Goal: Task Accomplishment & Management: Complete application form

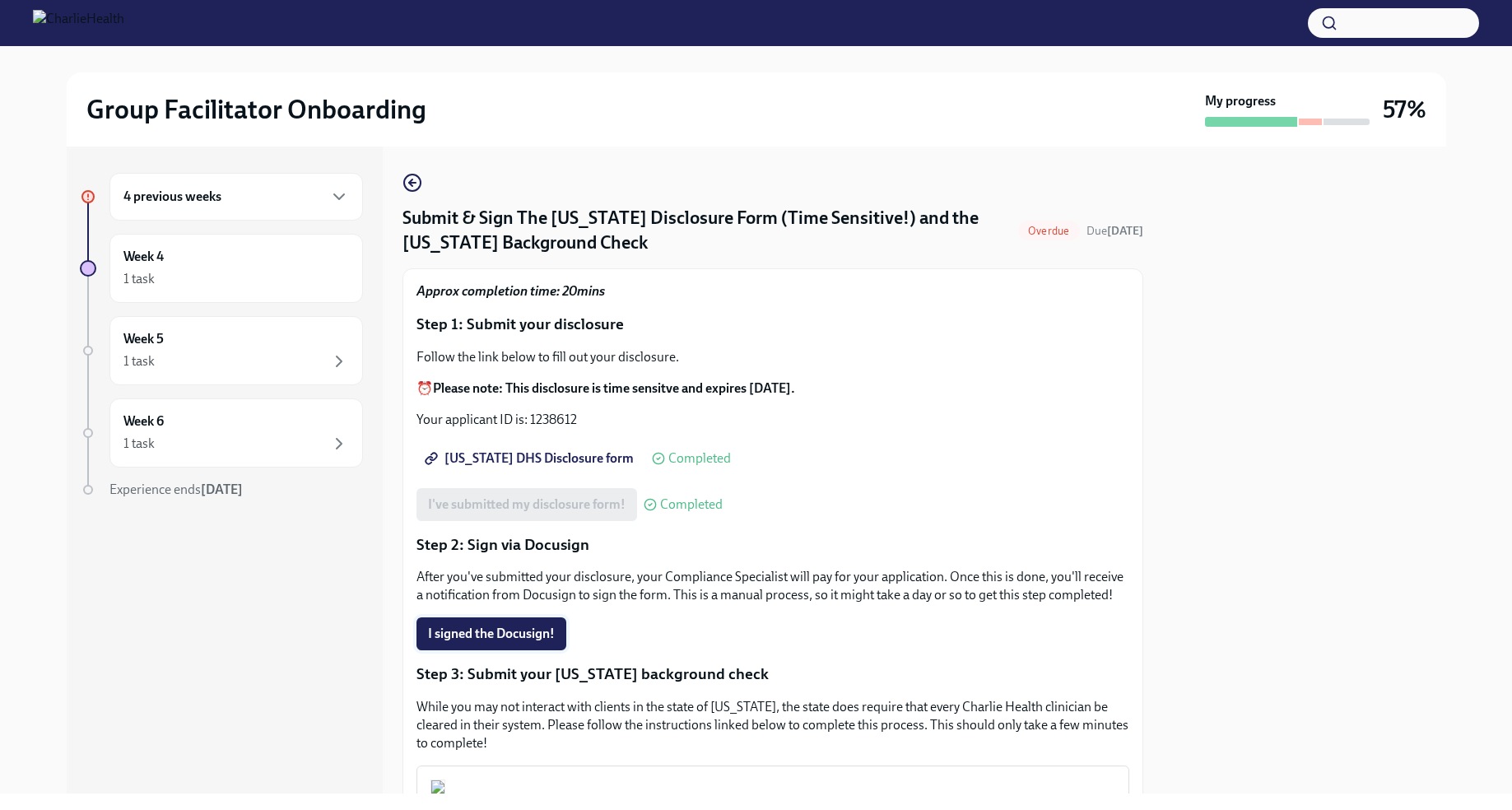
click at [490, 643] on button "I signed the Docusign!" at bounding box center [492, 634] width 150 height 33
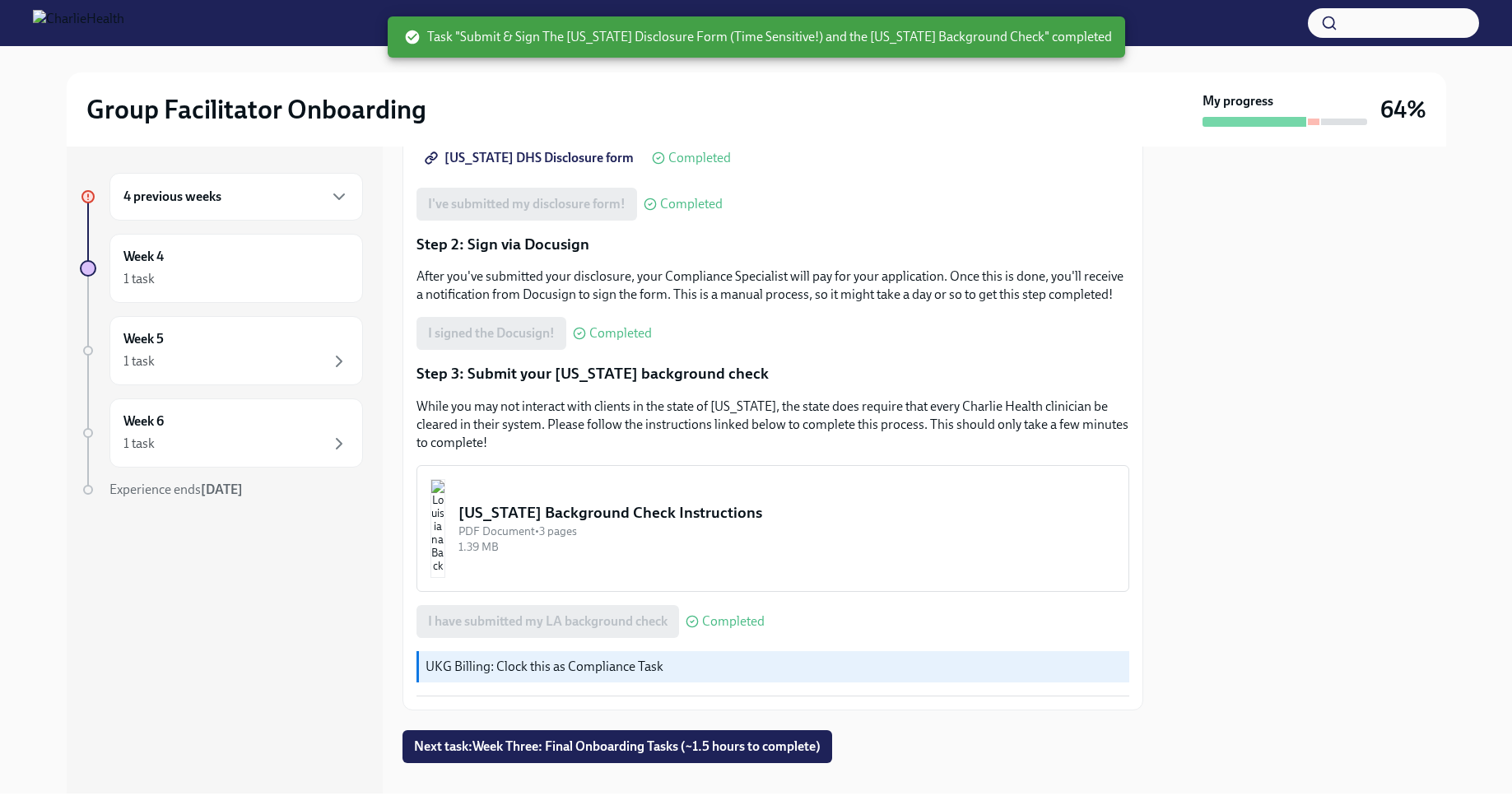
scroll to position [323, 0]
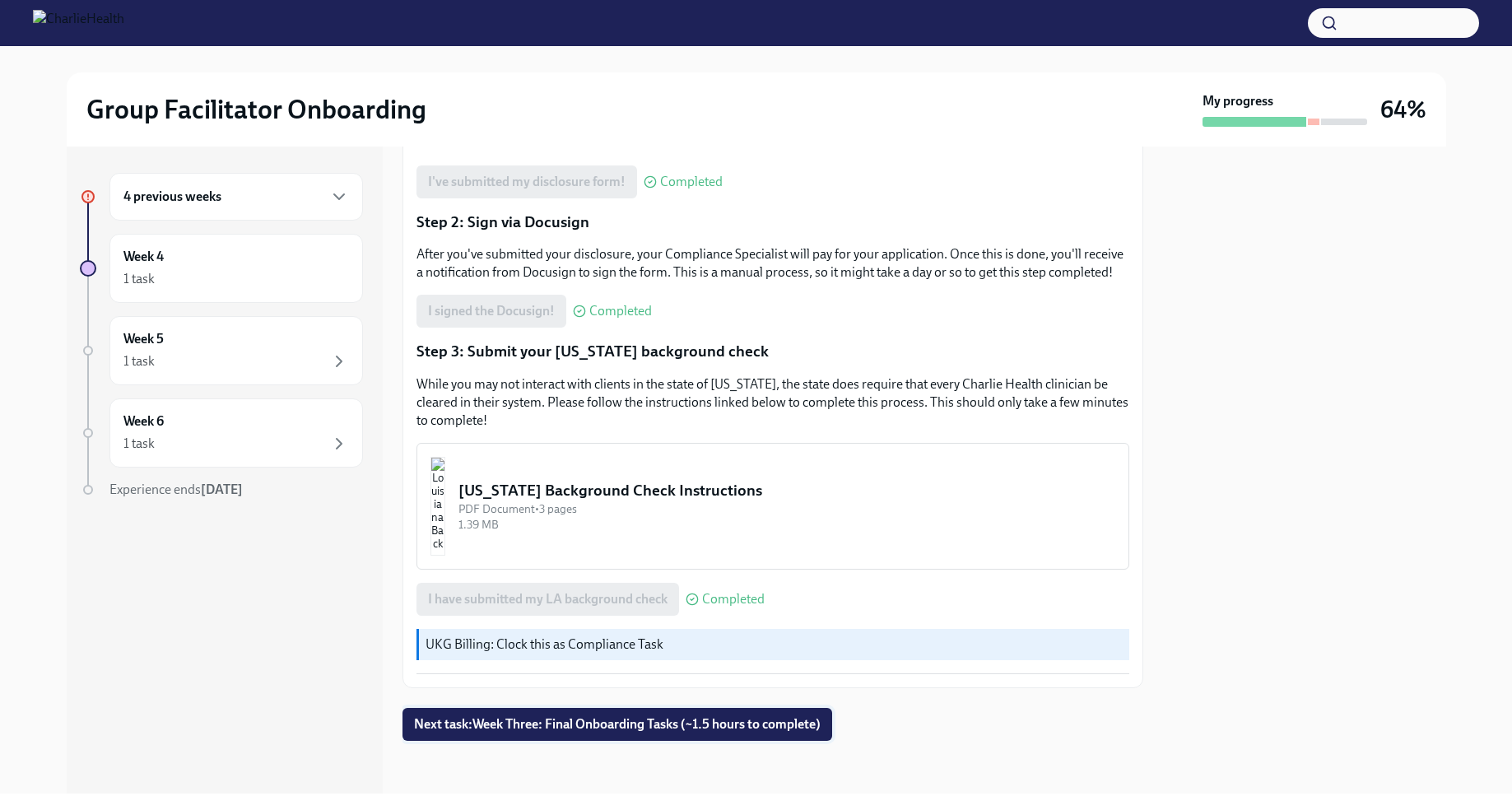
click at [748, 728] on span "Next task : Week Three: Final Onboarding Tasks (~1.5 hours to complete)" at bounding box center [617, 724] width 407 height 16
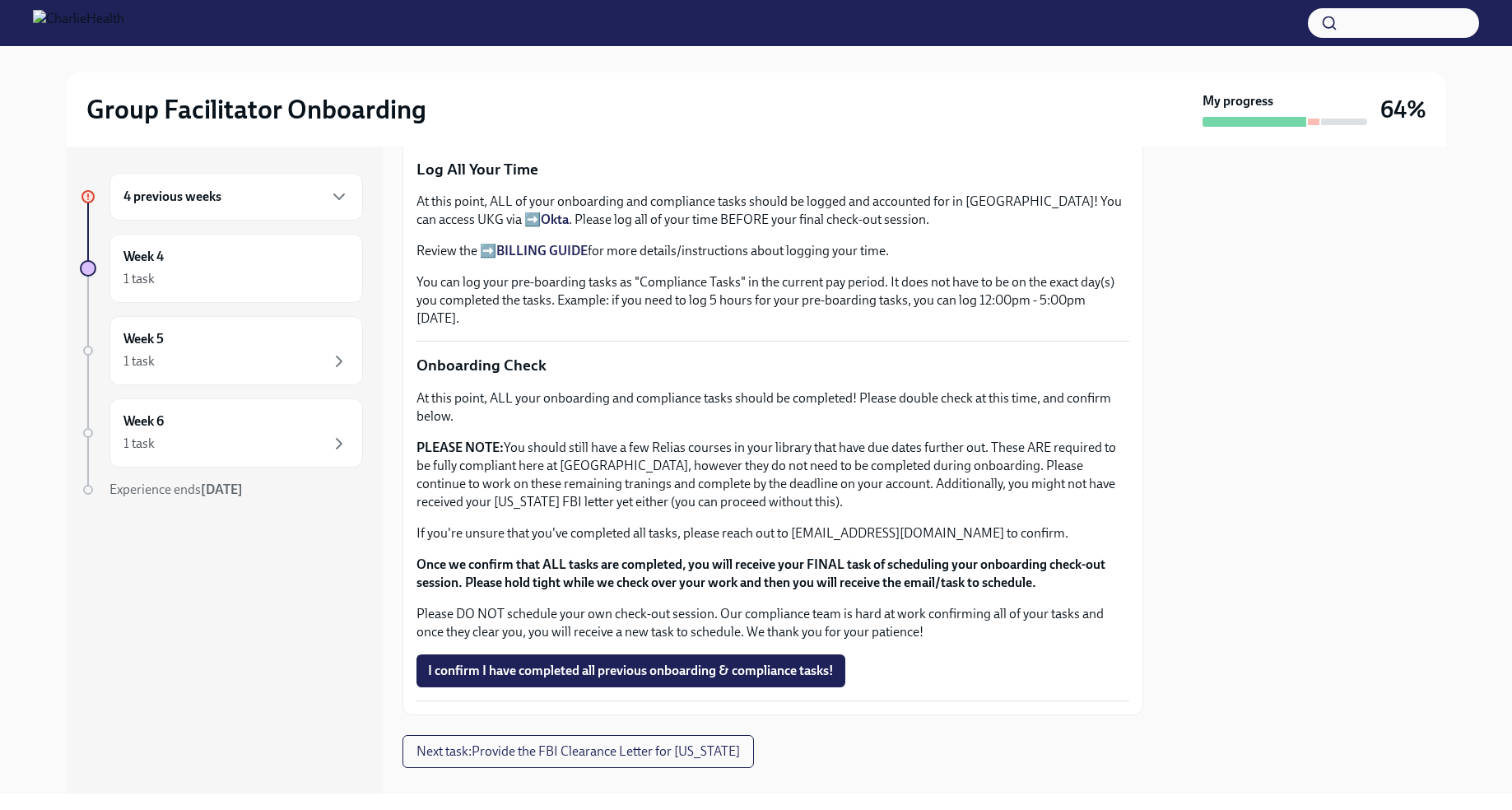
scroll to position [1186, 0]
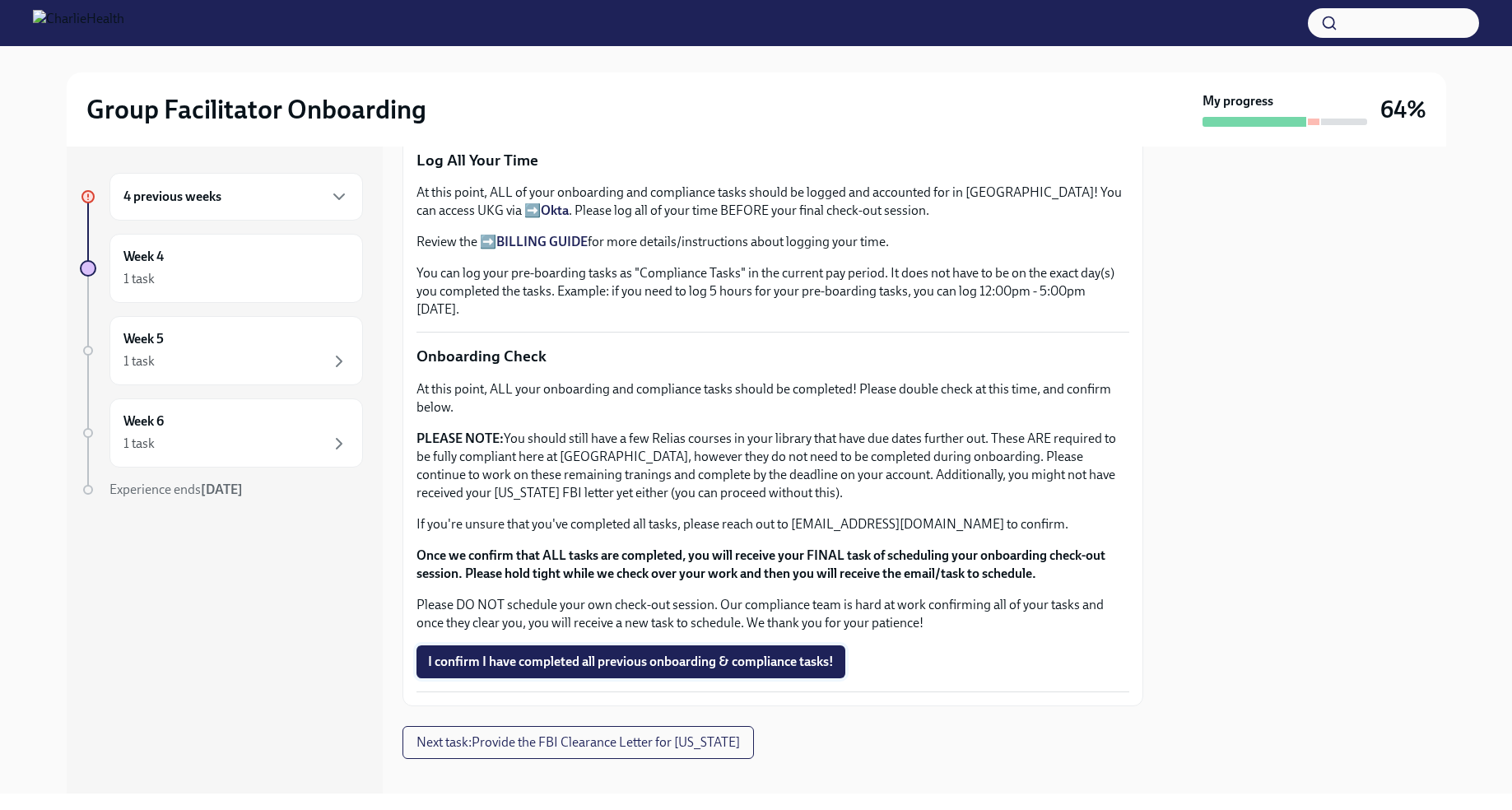
click at [722, 654] on span "I confirm I have completed all previous onboarding & compliance tasks!" at bounding box center [631, 662] width 406 height 16
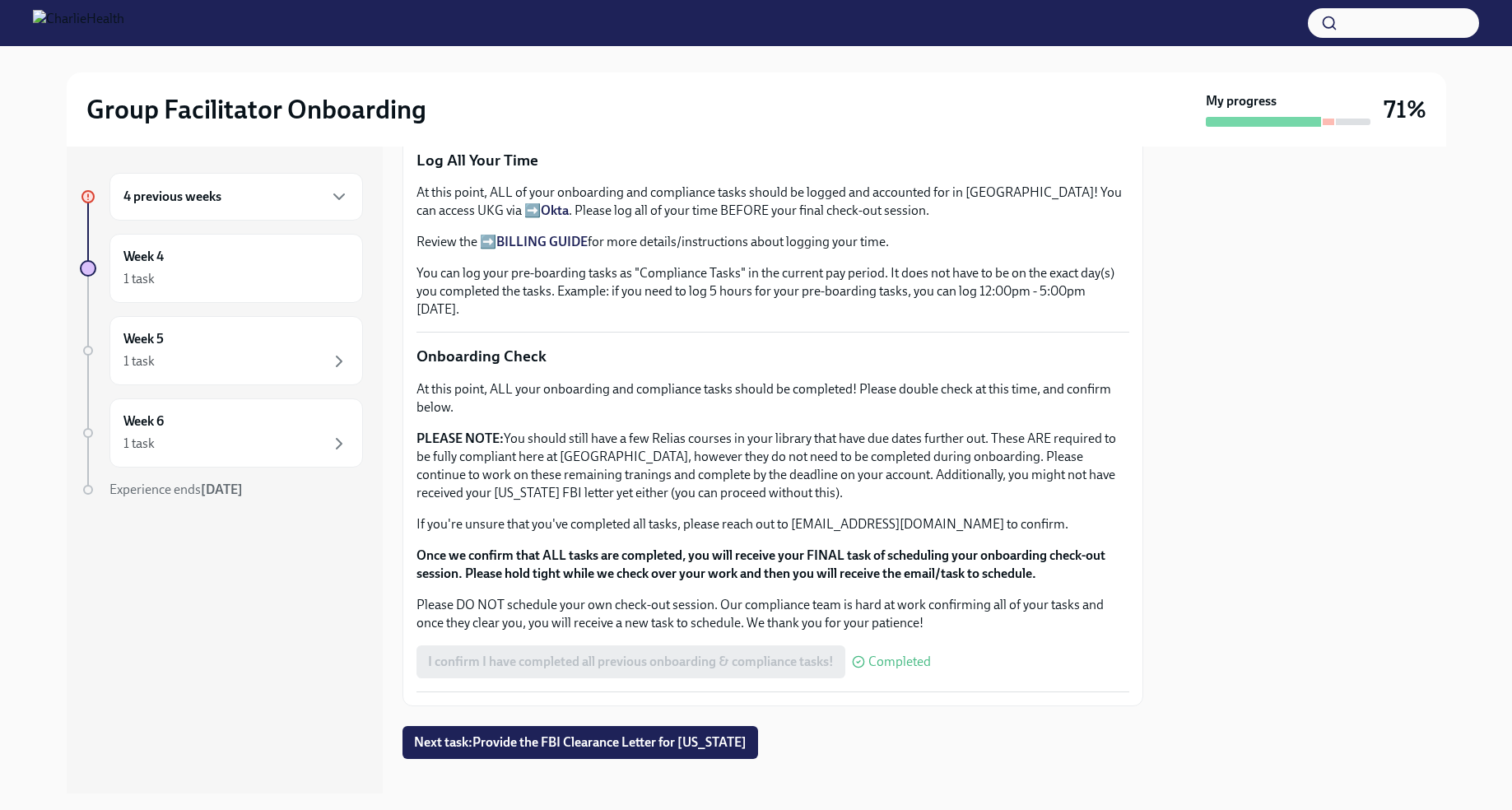
click at [273, 188] on div "4 previous weeks" at bounding box center [236, 197] width 225 height 20
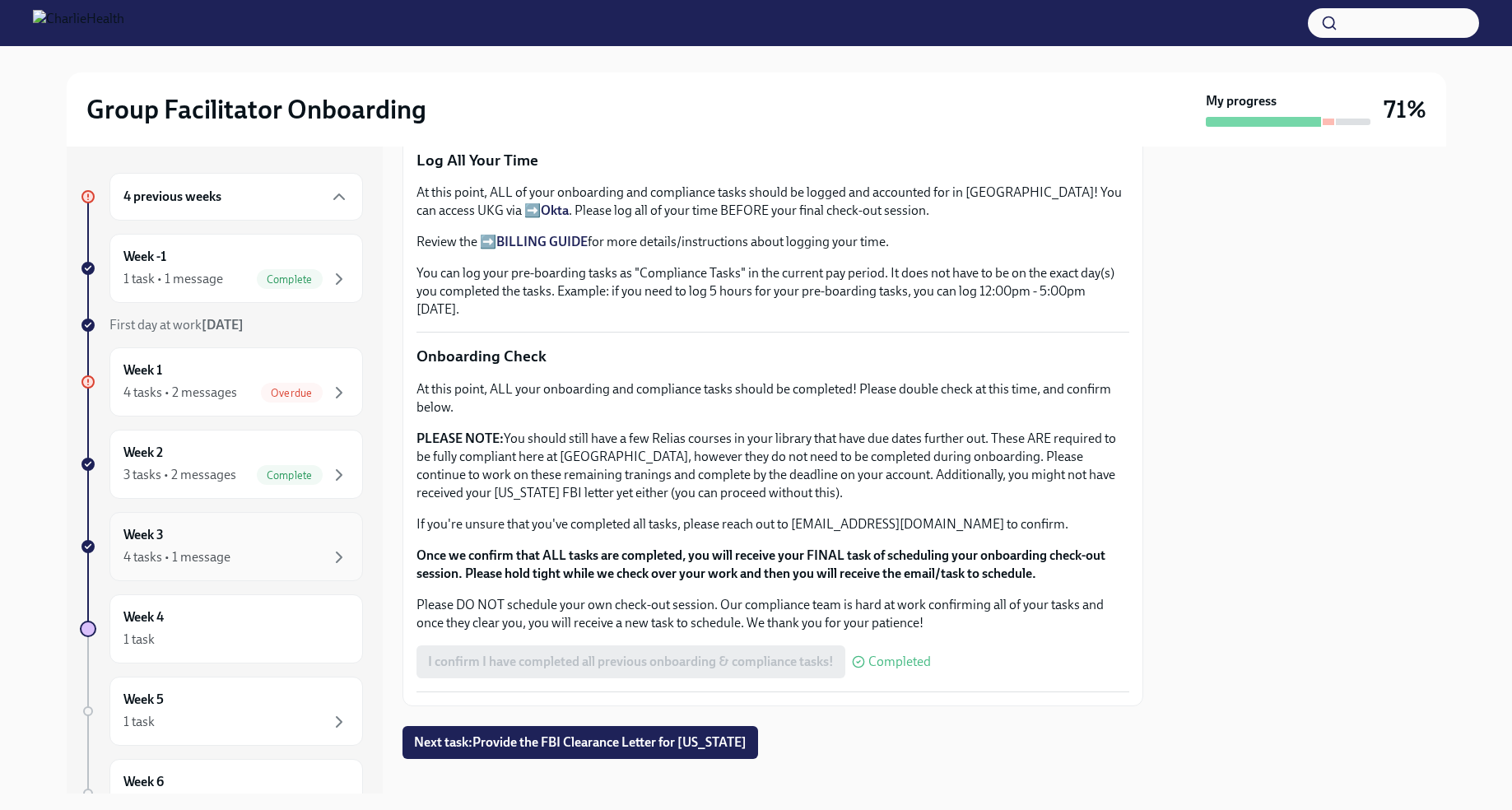
click at [293, 539] on div "Week 3 4 tasks • 1 message" at bounding box center [236, 546] width 225 height 41
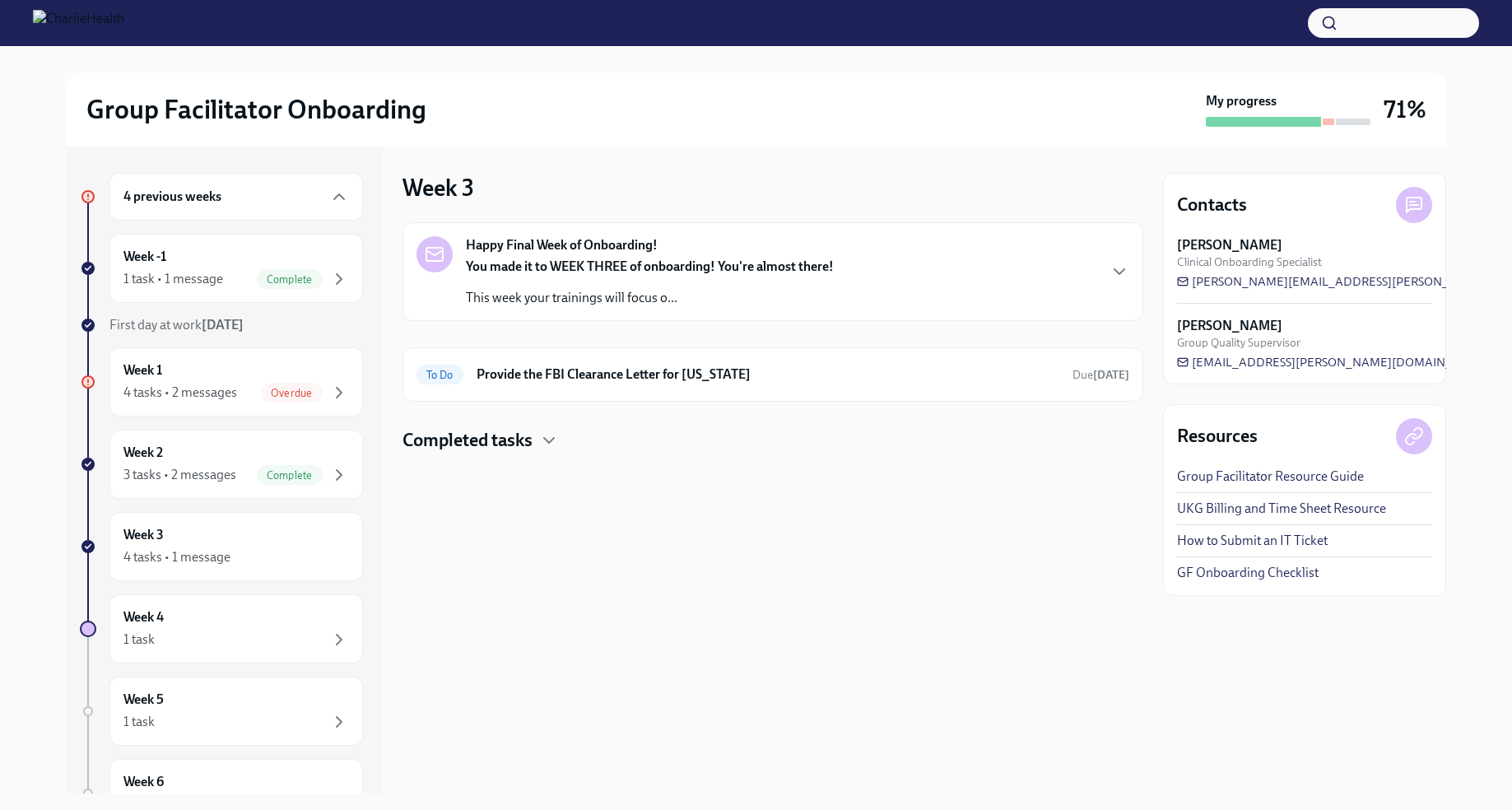
click at [695, 284] on div "You made it to WEEK THREE of onboarding! You're almost there! This week your tr…" at bounding box center [649, 282] width 368 height 49
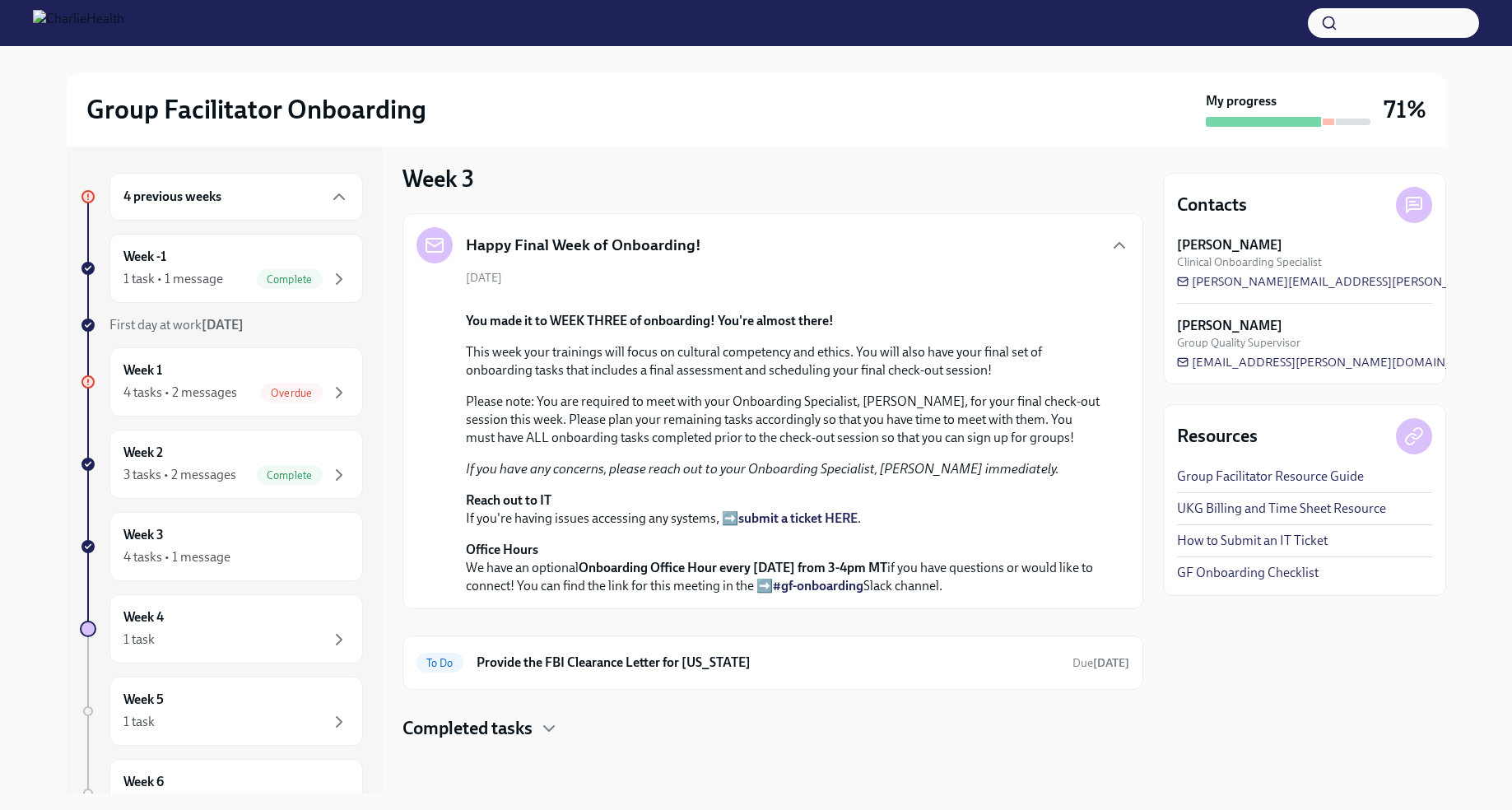
scroll to position [368, 0]
click at [815, 660] on h6 "Provide the FBI Clearance Letter for [US_STATE]" at bounding box center [768, 663] width 583 height 18
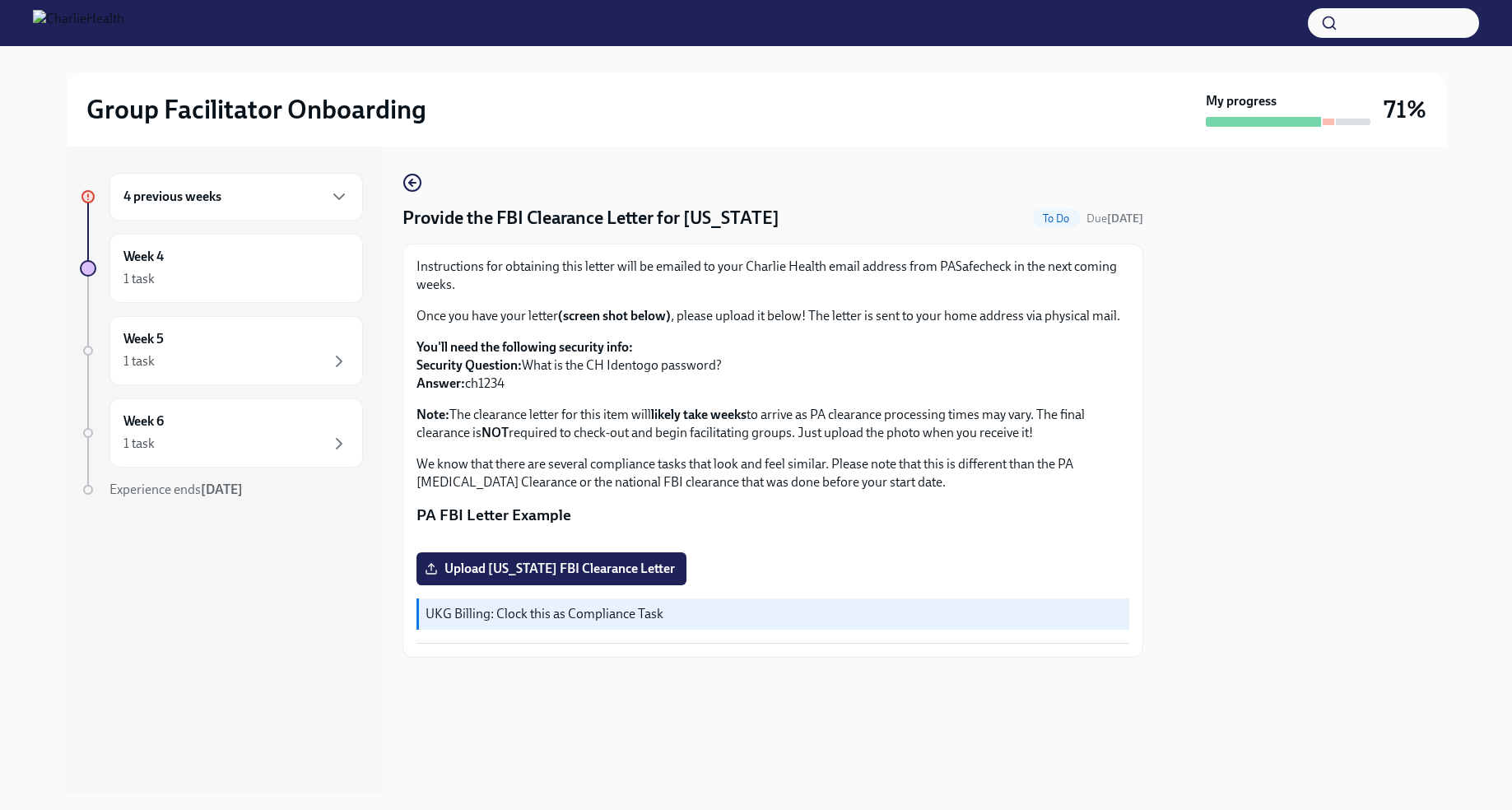
scroll to position [155, 0]
click at [212, 277] on div "1 task" at bounding box center [236, 279] width 225 height 20
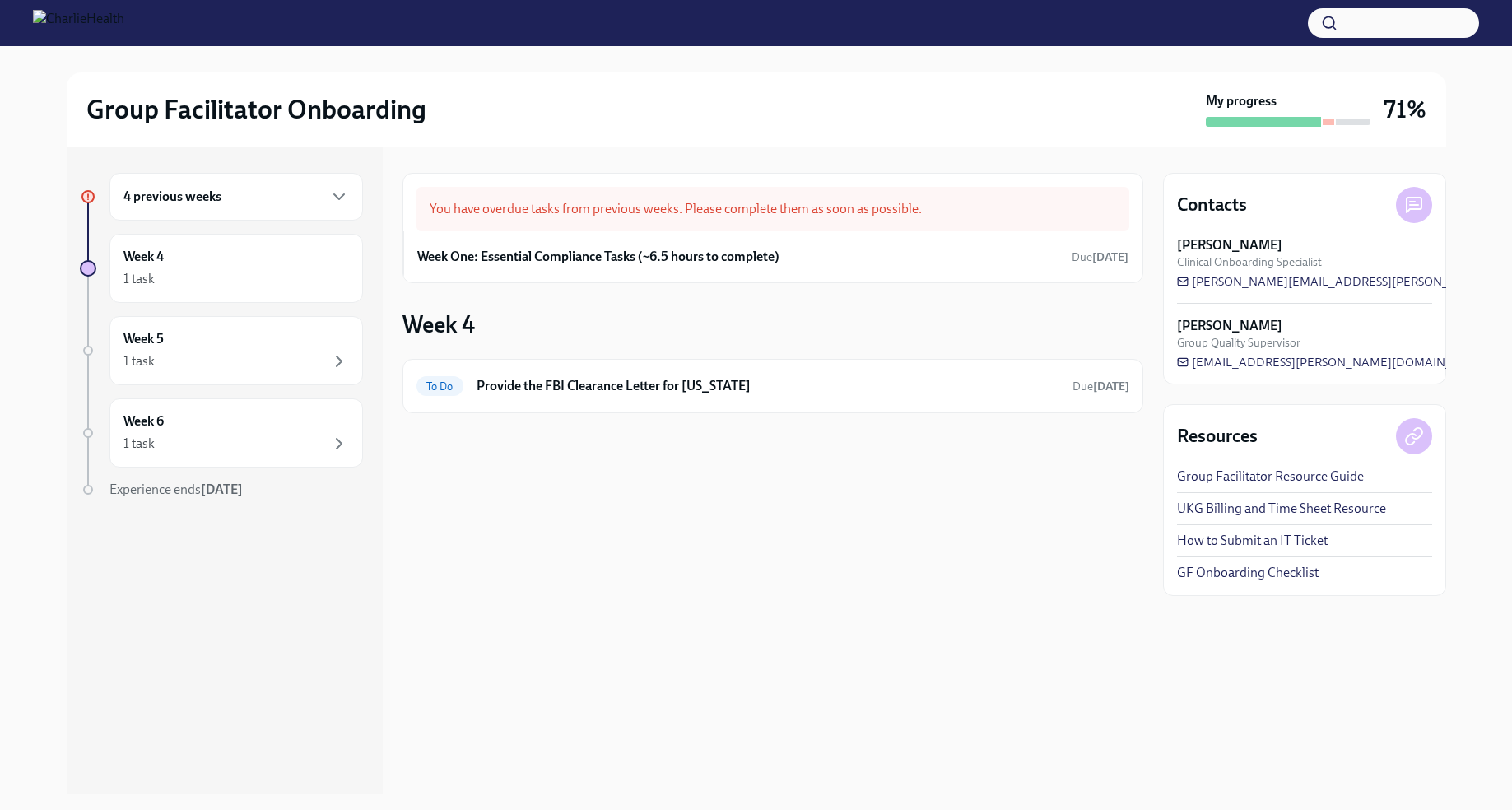
click at [229, 209] on div "4 previous weeks" at bounding box center [236, 196] width 253 height 48
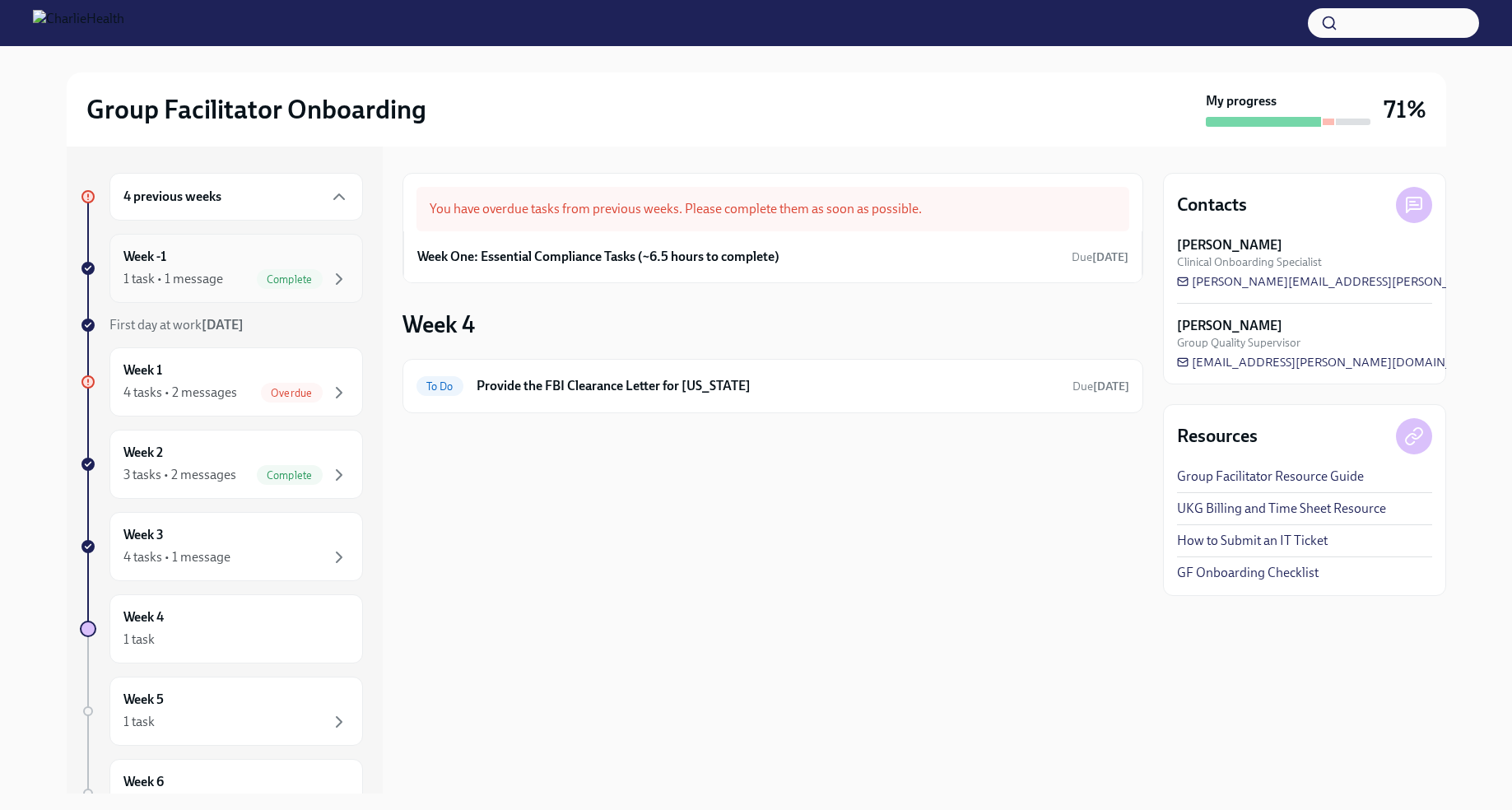
click at [244, 283] on div "1 task • 1 message Complete" at bounding box center [236, 279] width 225 height 20
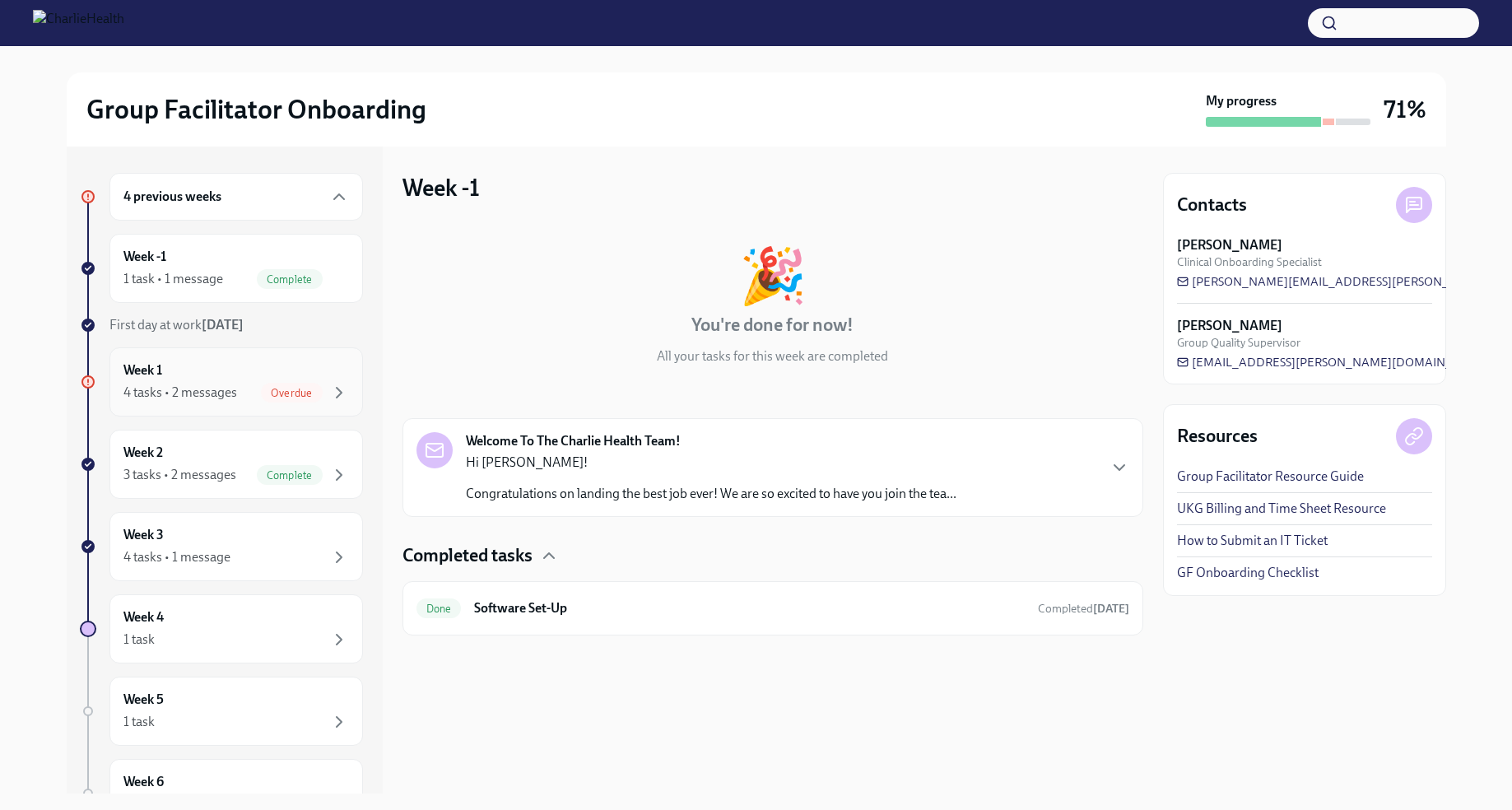
click at [244, 382] on div "Week 1 4 tasks • 2 messages Overdue" at bounding box center [236, 382] width 225 height 41
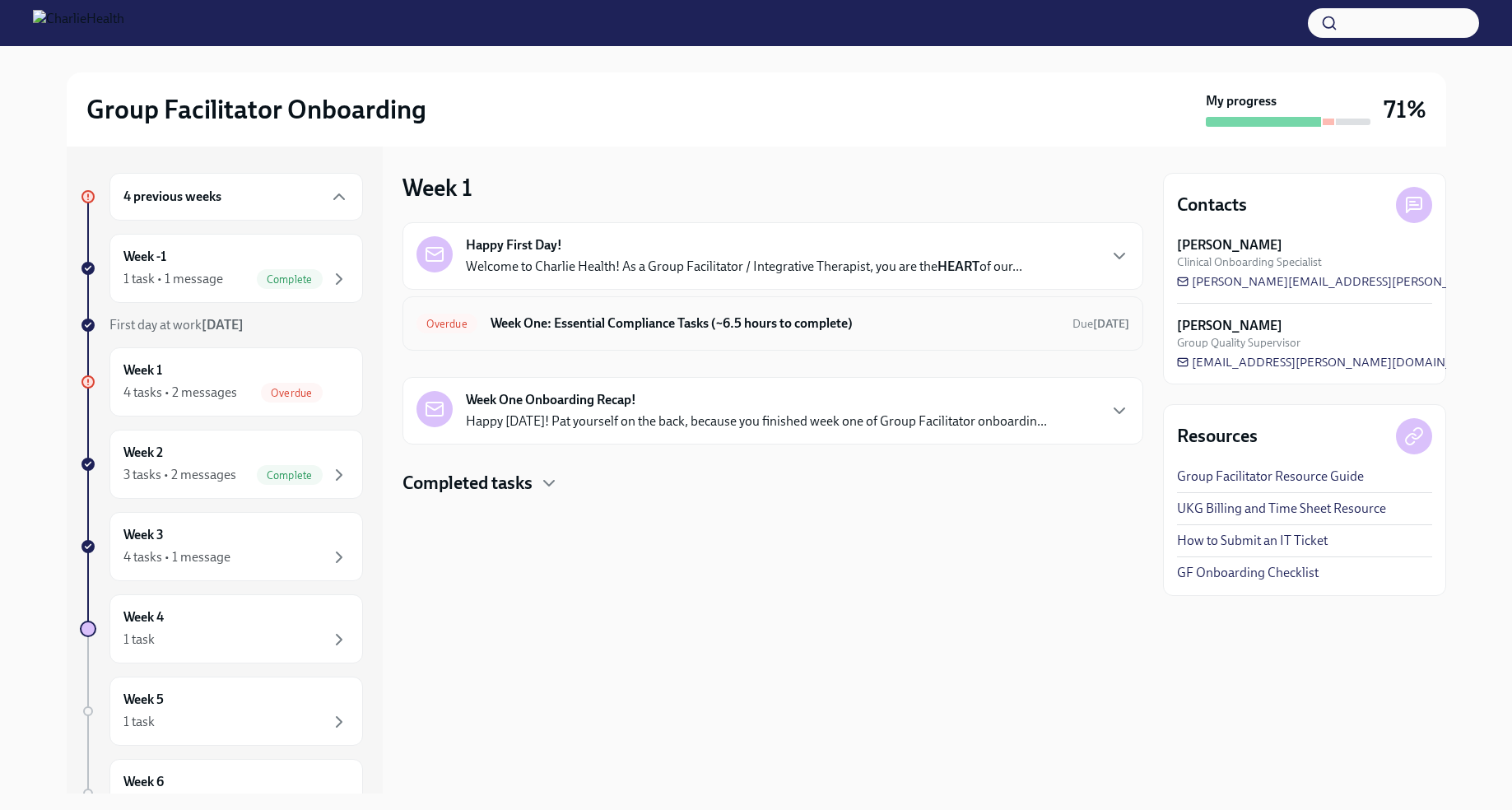
click at [733, 319] on h6 "Week One: Essential Compliance Tasks (~6.5 hours to complete)" at bounding box center [775, 323] width 569 height 18
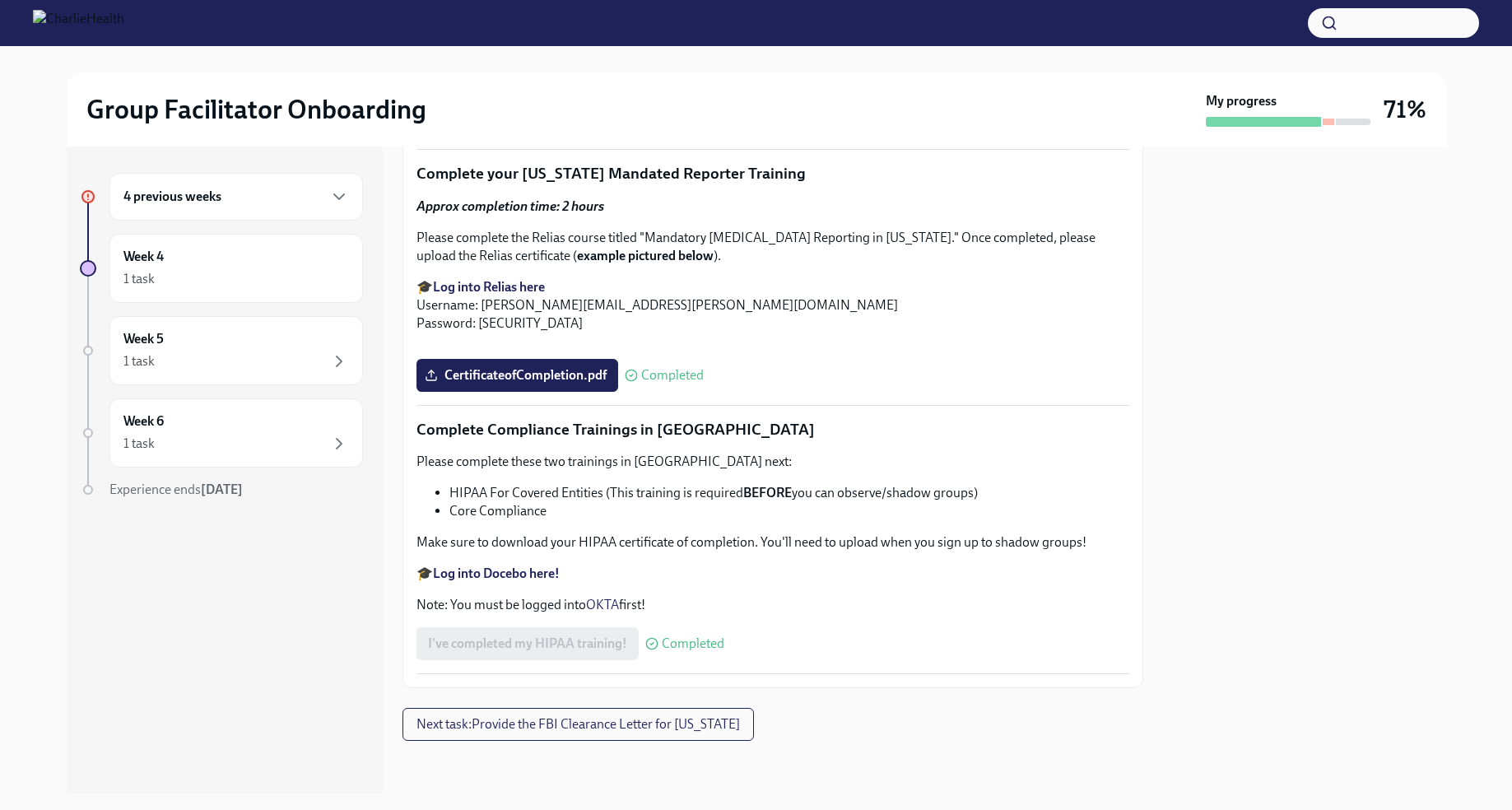
scroll to position [3813, 0]
click at [699, 740] on button "Next task : Provide the FBI Clearance Letter for [US_STATE]" at bounding box center [577, 725] width 351 height 33
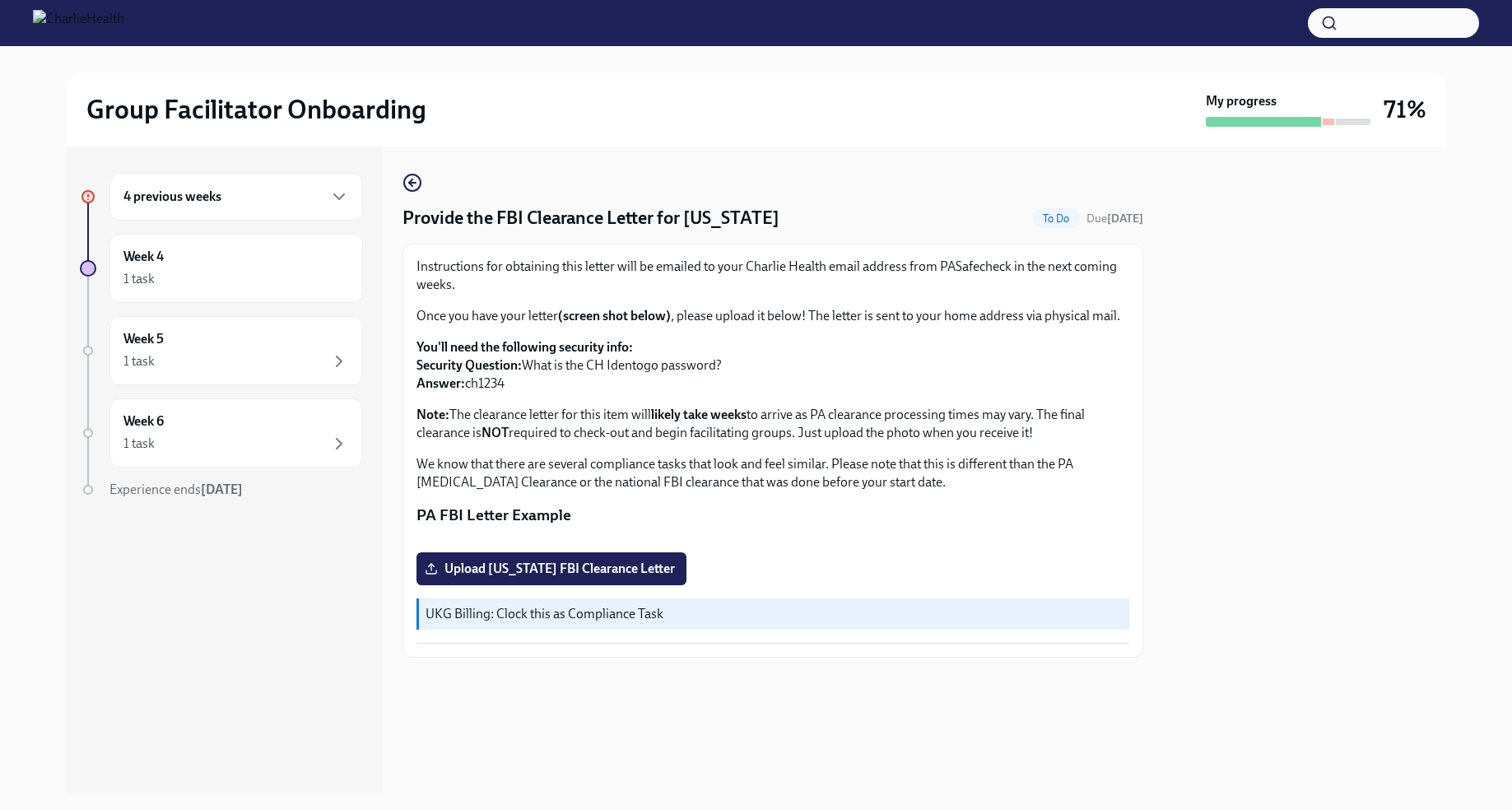
scroll to position [155, 0]
click at [238, 199] on div "4 previous weeks" at bounding box center [236, 197] width 225 height 20
